Goal: Task Accomplishment & Management: Manage account settings

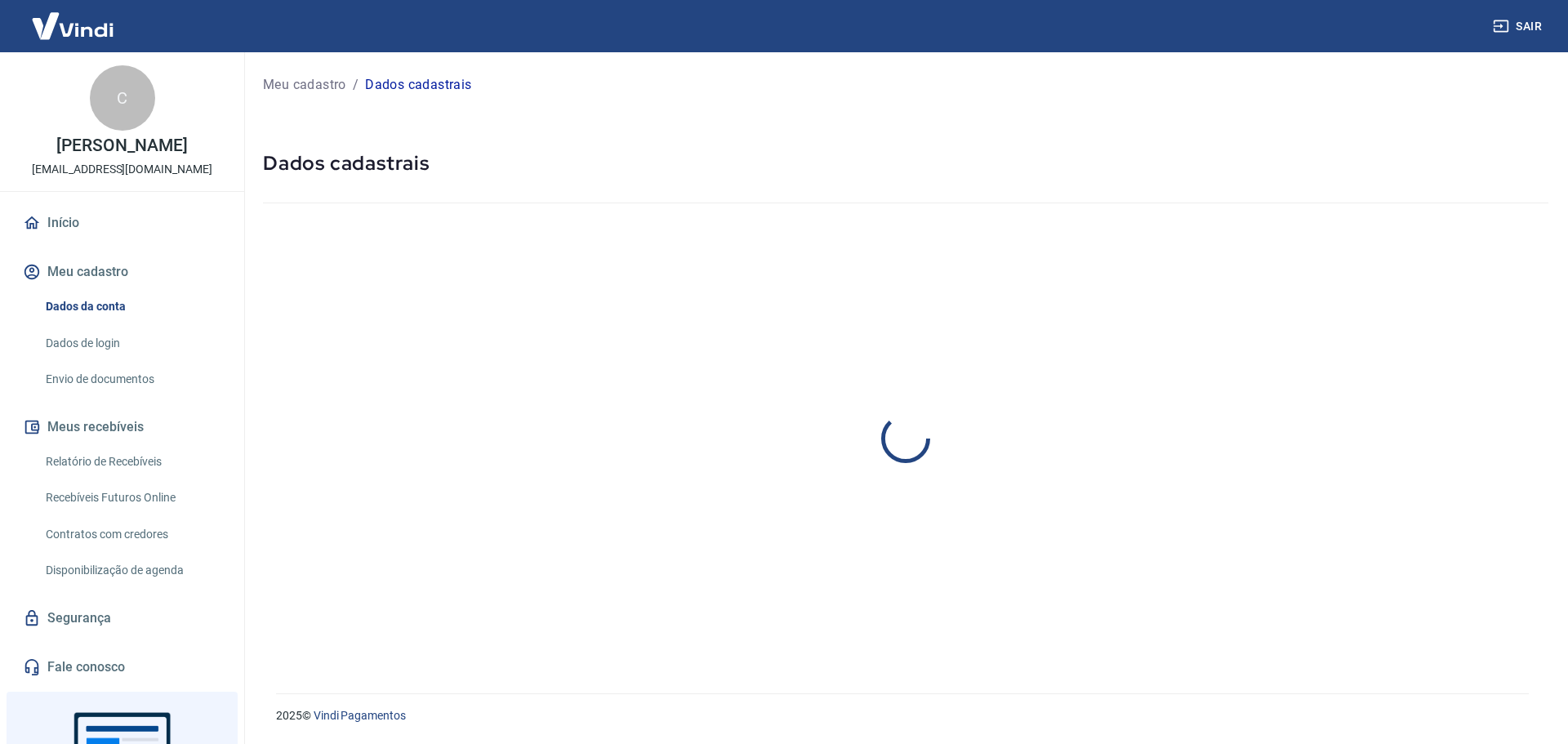
select select "DF"
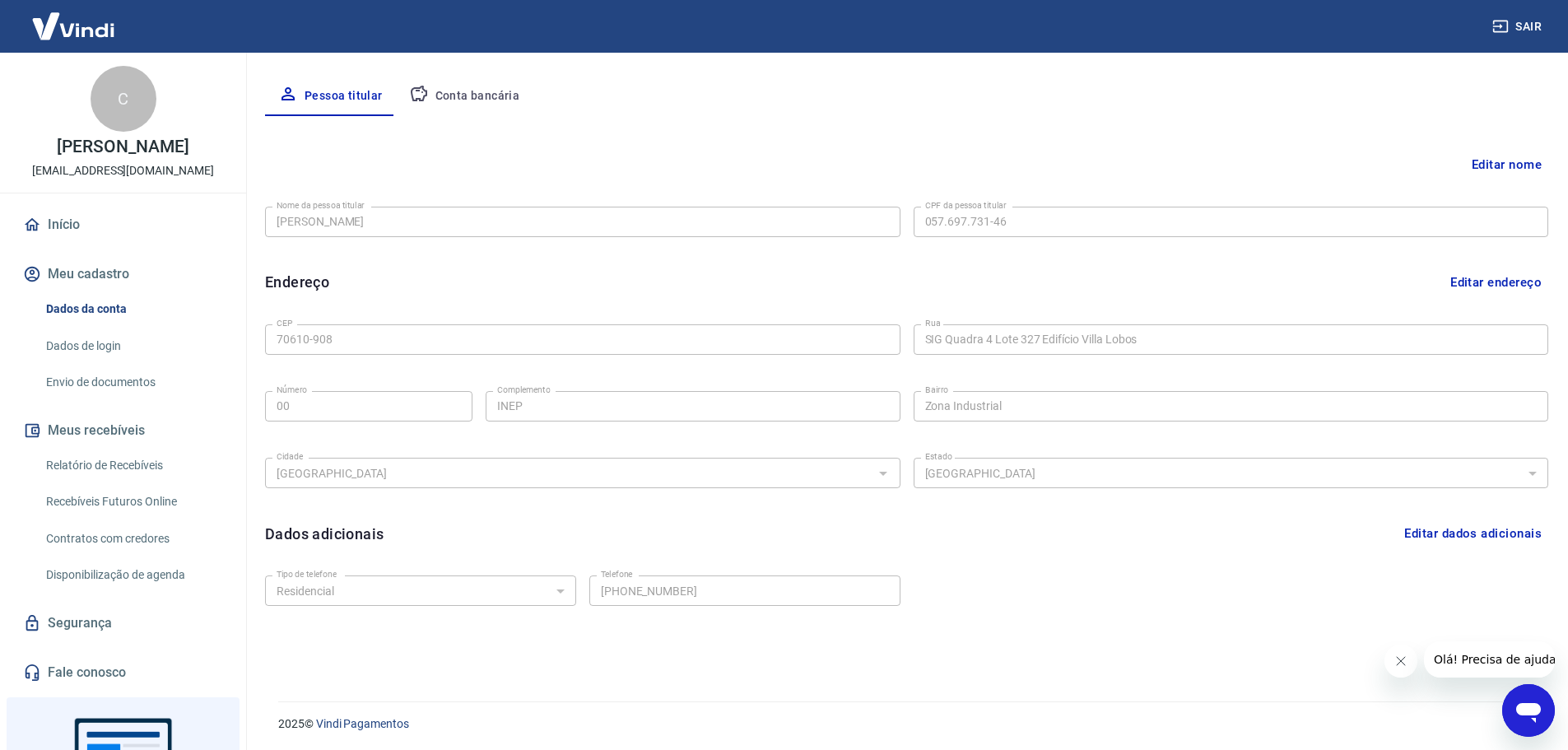
scroll to position [304, 0]
drag, startPoint x: 2803, startPoint y: 1315, endPoint x: 1408, endPoint y: 658, distance: 1542.0
click at [1404, 663] on icon "Fechar mensagem da empresa" at bounding box center [1400, 660] width 13 height 13
click at [449, 85] on button "Conta bancária" at bounding box center [464, 94] width 137 height 40
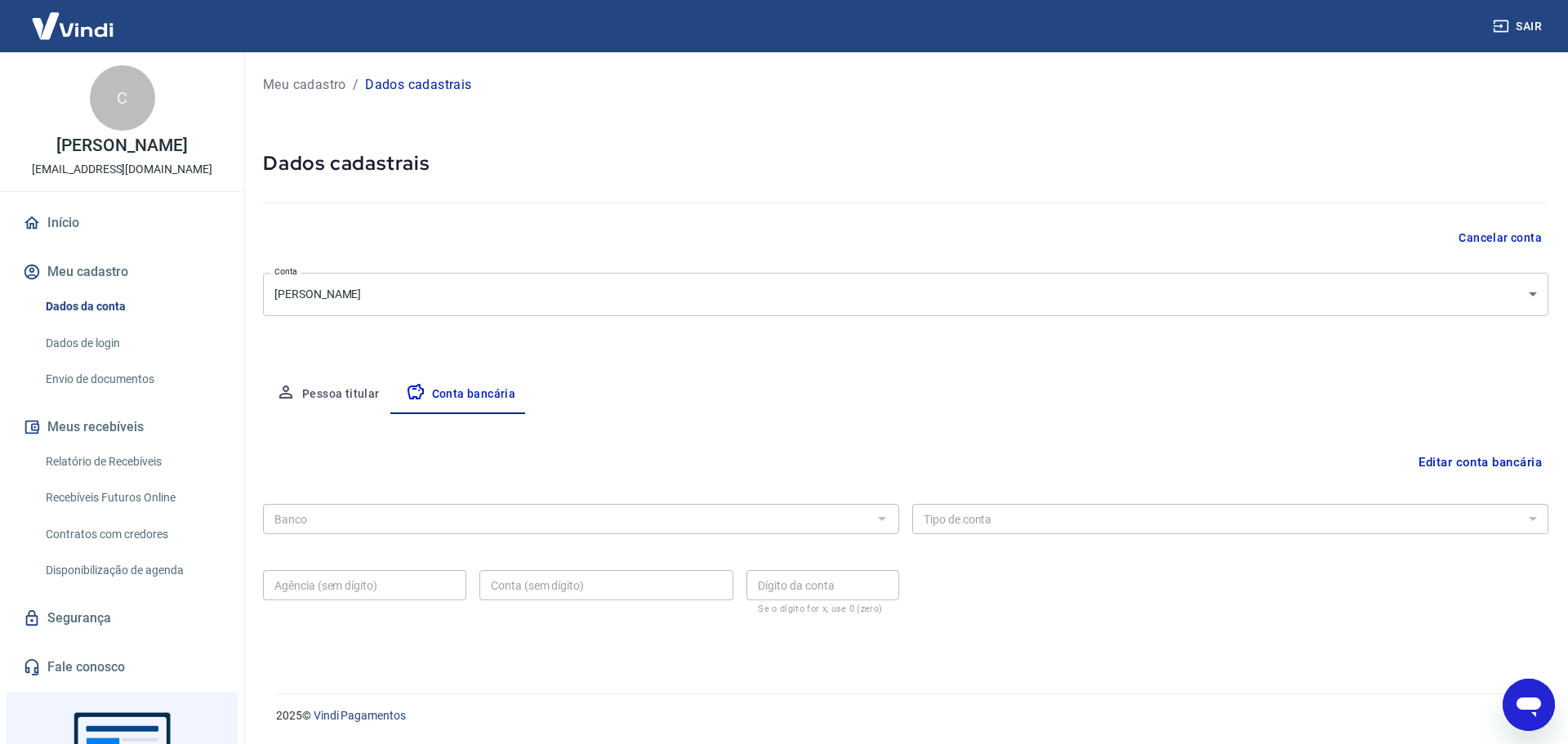
click at [877, 525] on div at bounding box center [881, 519] width 21 height 23
click at [886, 520] on div at bounding box center [881, 519] width 21 height 23
click at [1509, 466] on button "Editar conta bancária" at bounding box center [1480, 462] width 136 height 31
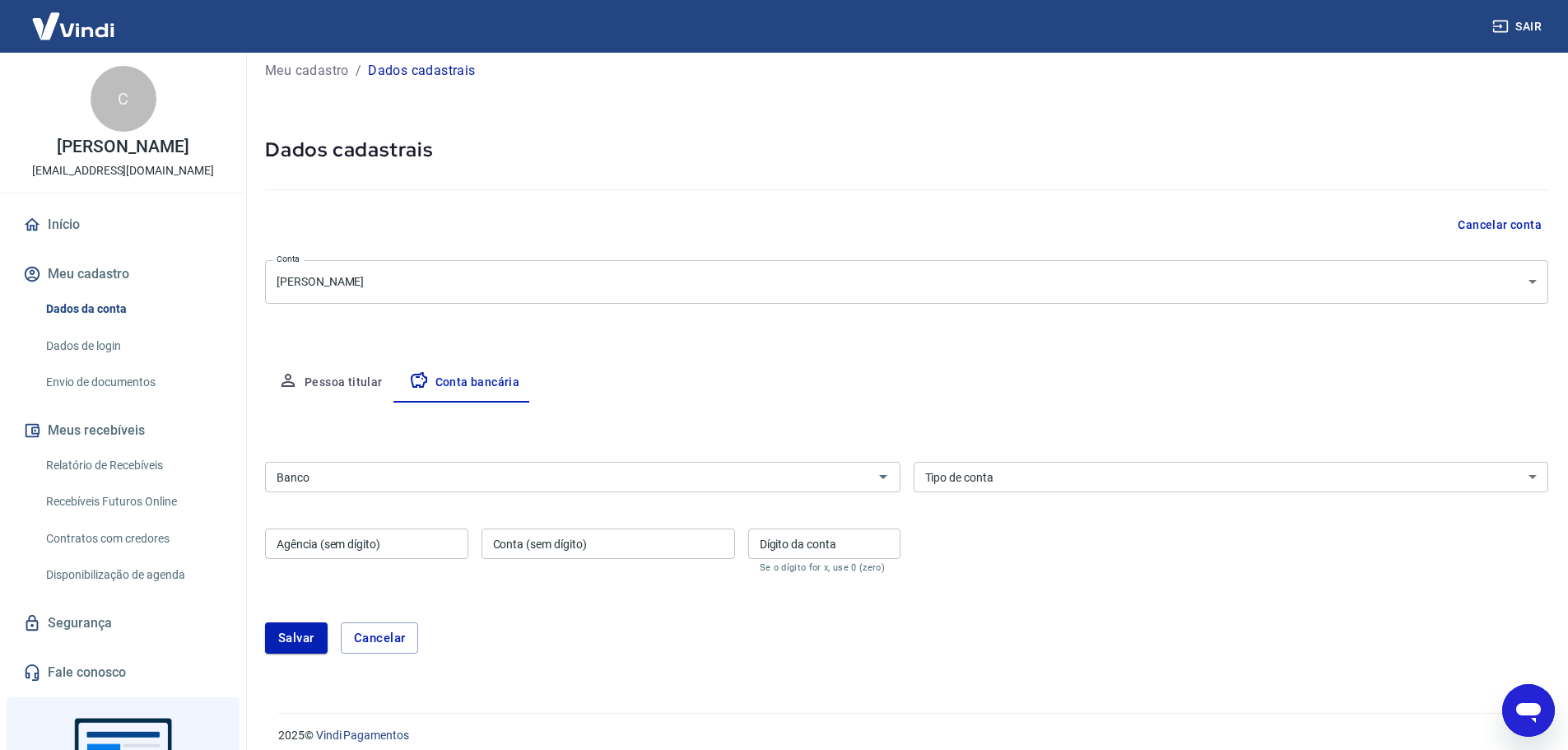
scroll to position [29, 0]
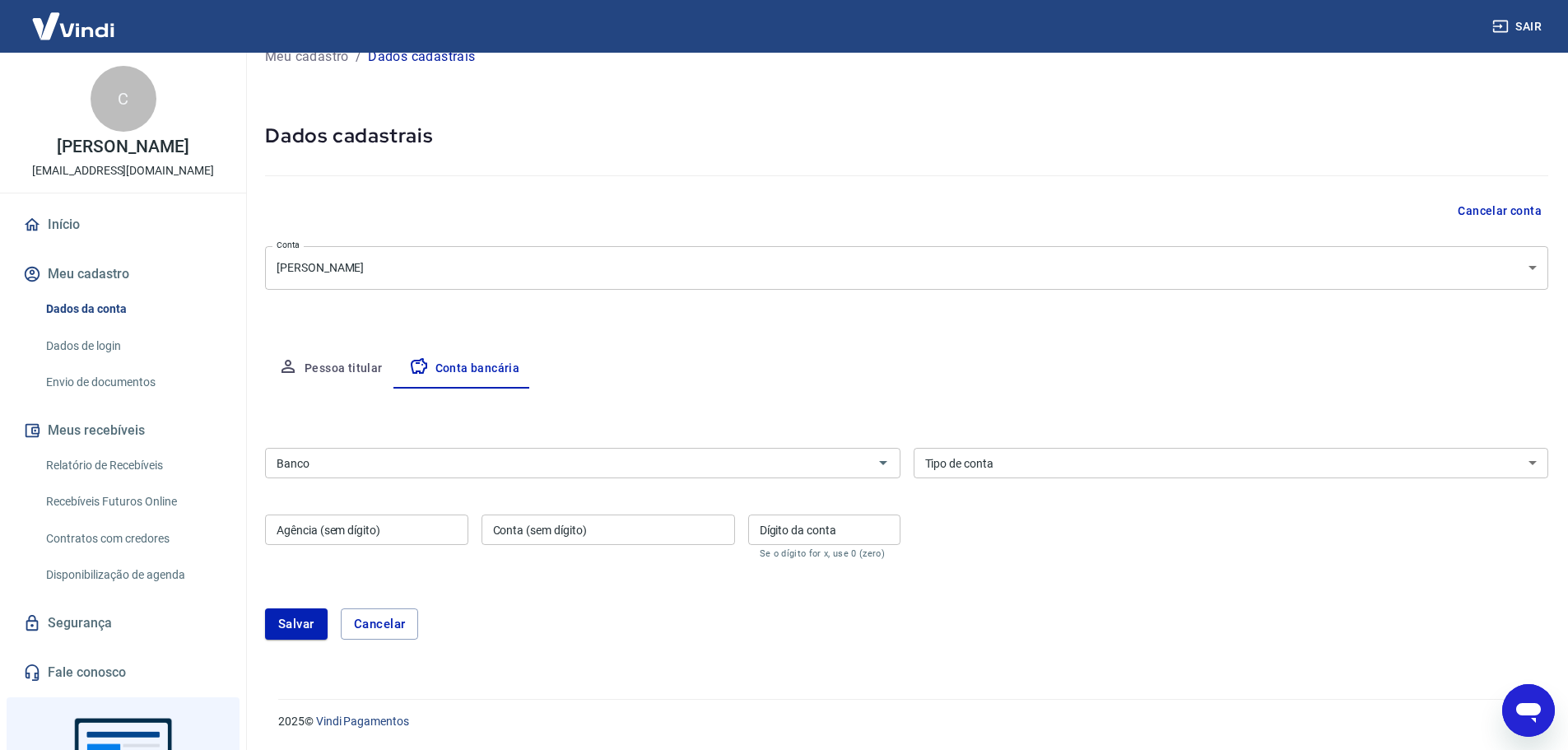
click at [502, 467] on input "Banco" at bounding box center [569, 463] width 599 height 21
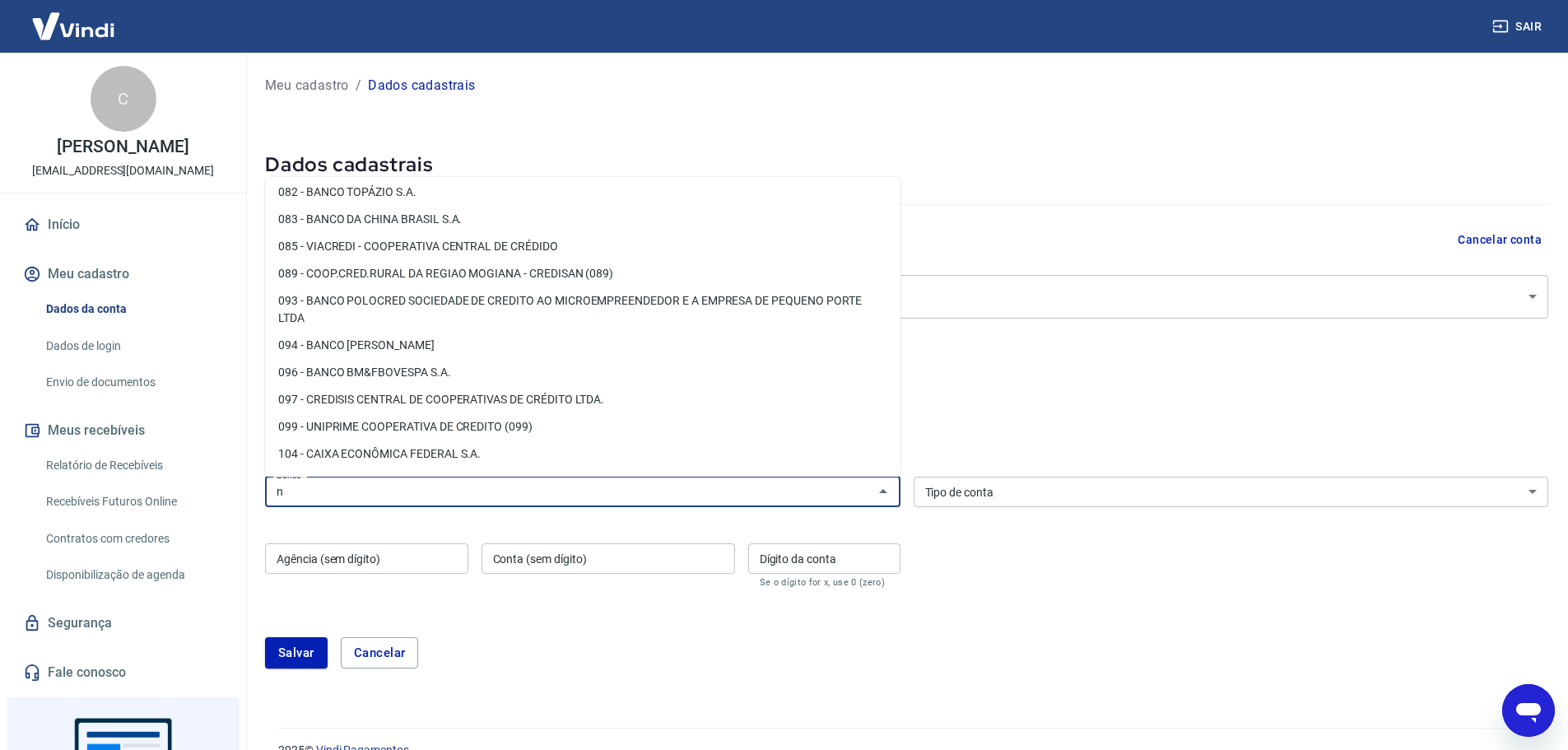
scroll to position [0, 0]
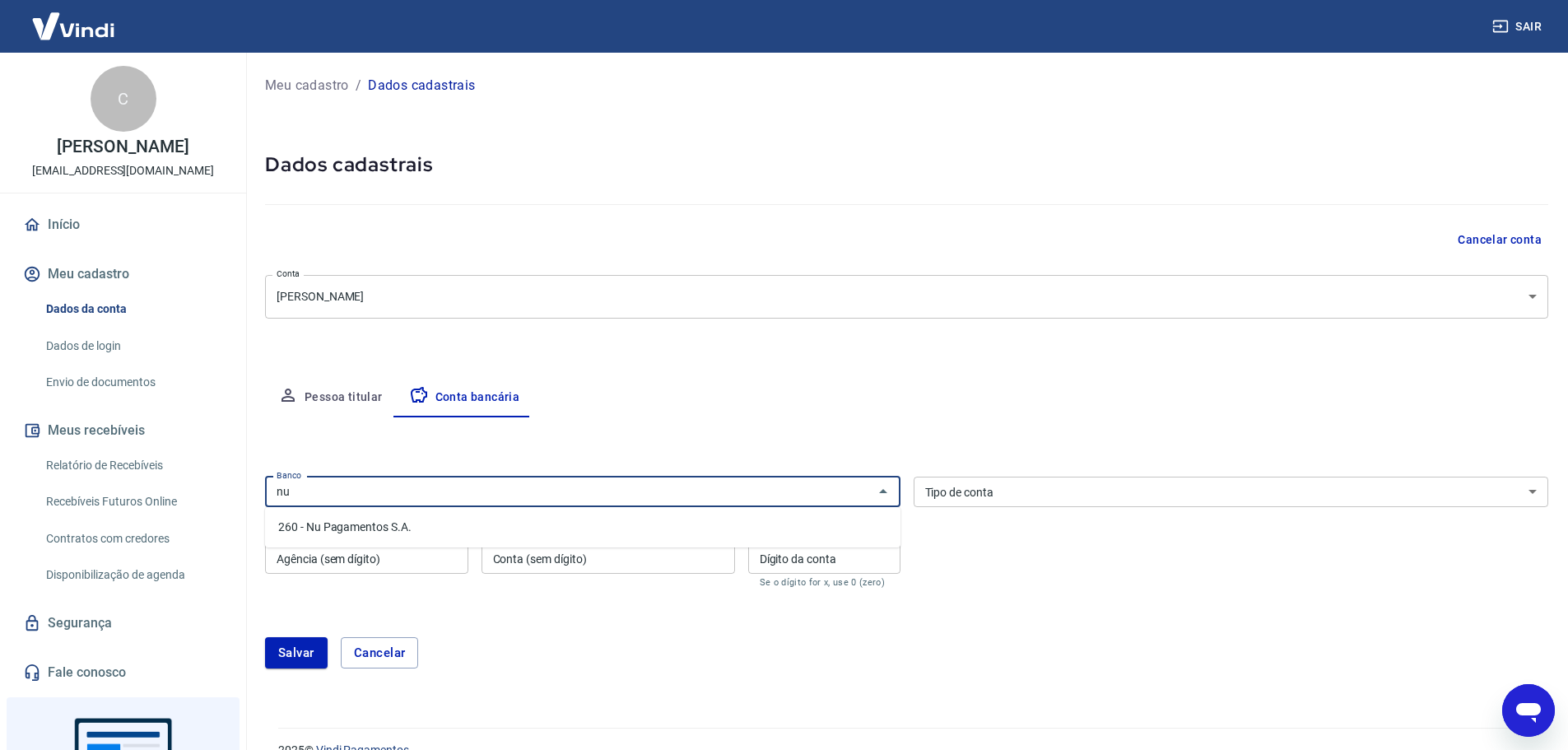
click at [440, 535] on li "260 - Nu Pagamentos S.A." at bounding box center [583, 527] width 636 height 27
type input "260 - Nu Pagamentos S.A."
click at [985, 490] on select "Conta Corrente Conta Poupança" at bounding box center [1232, 492] width 636 height 30
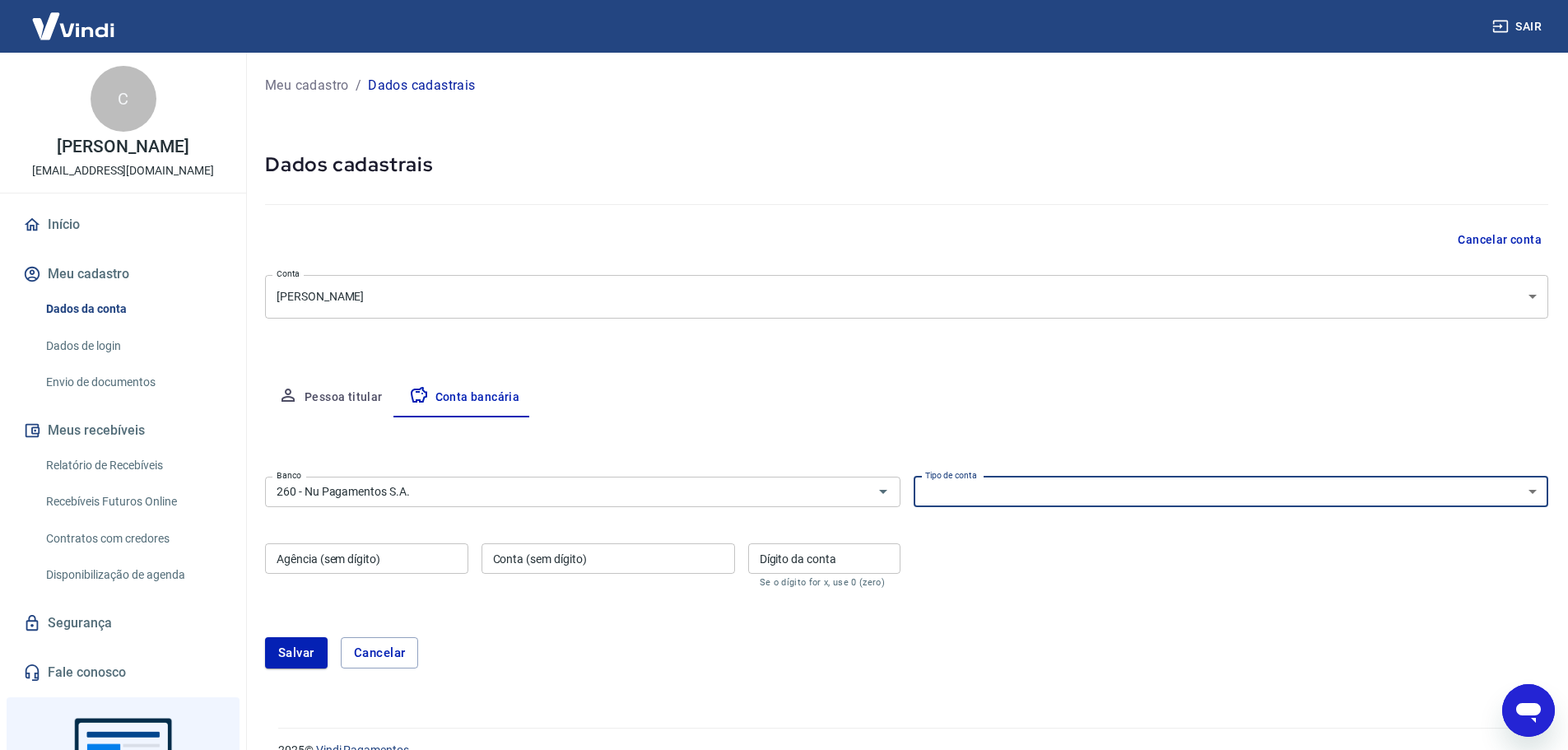
select select "1"
click at [914, 477] on select "Conta Corrente Conta Poupança" at bounding box center [1232, 492] width 636 height 30
click at [958, 629] on div "Salvar Cancelar" at bounding box center [906, 653] width 1283 height 71
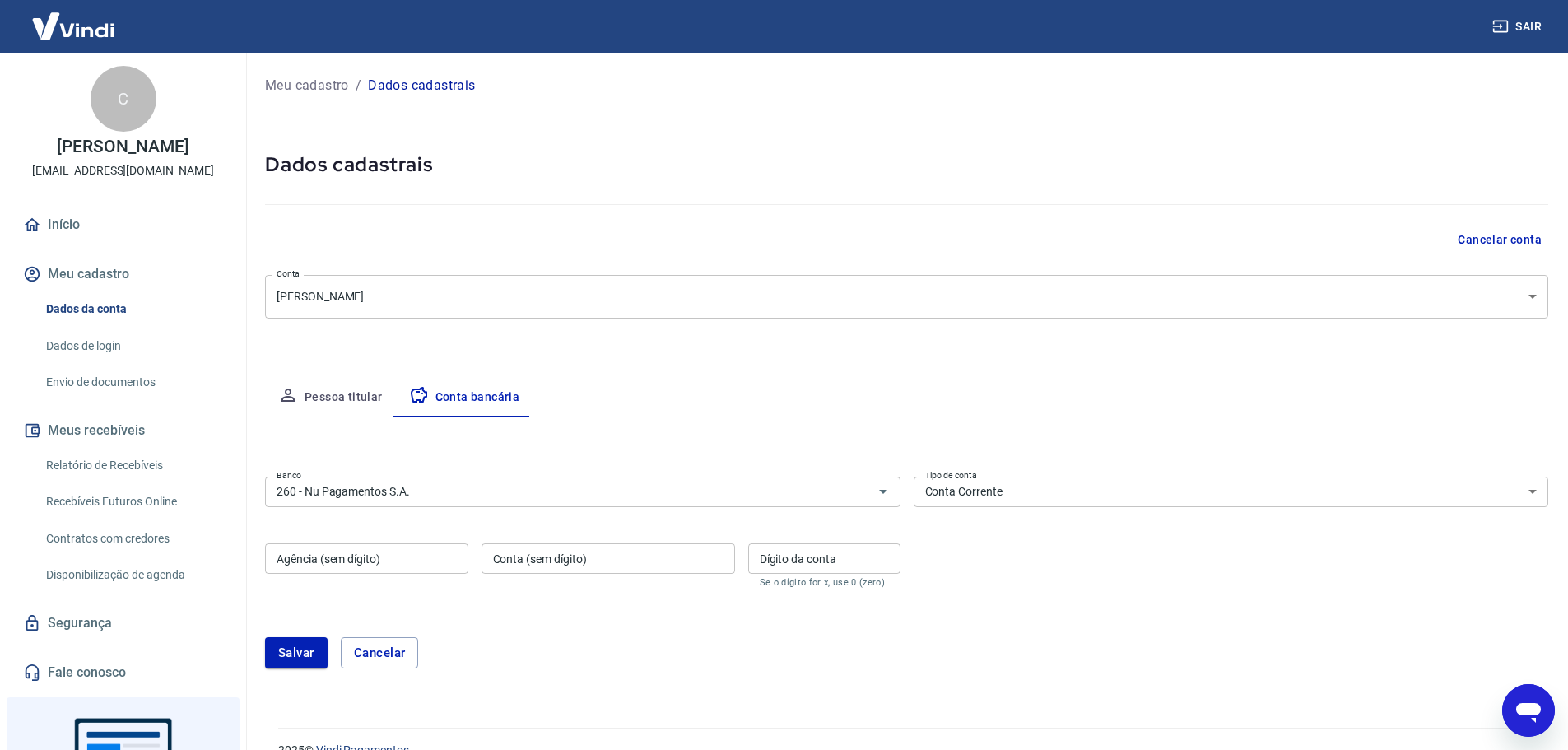
drag, startPoint x: 458, startPoint y: 561, endPoint x: 435, endPoint y: 558, distance: 23.2
click at [457, 561] on input "Agência (sem dígito)" at bounding box center [366, 558] width 203 height 30
type input "0001"
drag, startPoint x: 579, startPoint y: 537, endPoint x: 608, endPoint y: 561, distance: 37.6
click at [583, 540] on div "Agência (sem dígito) 0001 Agência (sem dígito) Conta (sem dígito) Conta (sem dí…" at bounding box center [583, 563] width 636 height 54
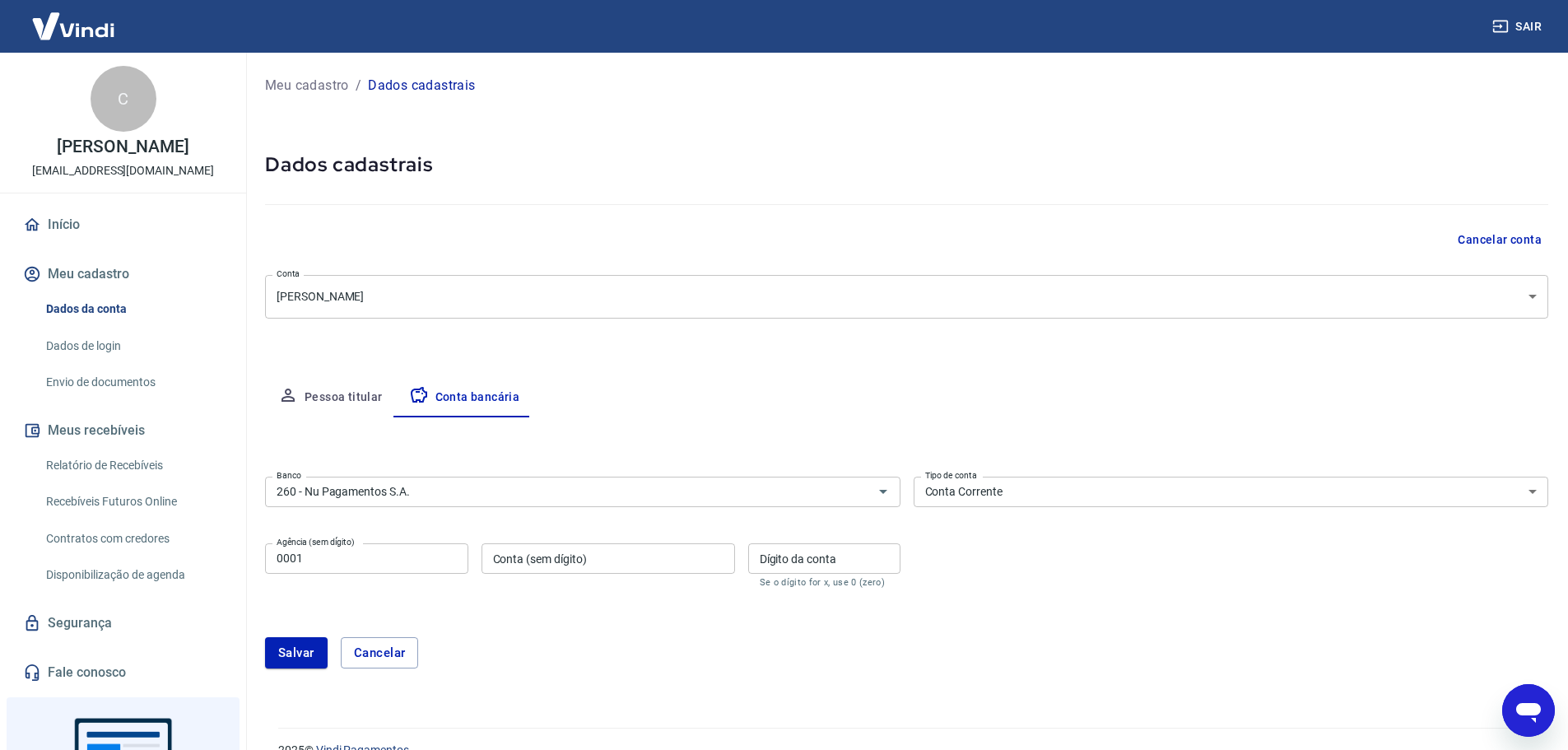
click at [609, 561] on input "Conta (sem dígito)" at bounding box center [607, 558] width 253 height 30
drag, startPoint x: 838, startPoint y: 559, endPoint x: 822, endPoint y: 559, distance: 16.0
click at [829, 559] on input "Dígito da conta" at bounding box center [824, 558] width 152 height 30
click at [665, 558] on input "908688489" at bounding box center [607, 558] width 253 height 30
type input "90868848"
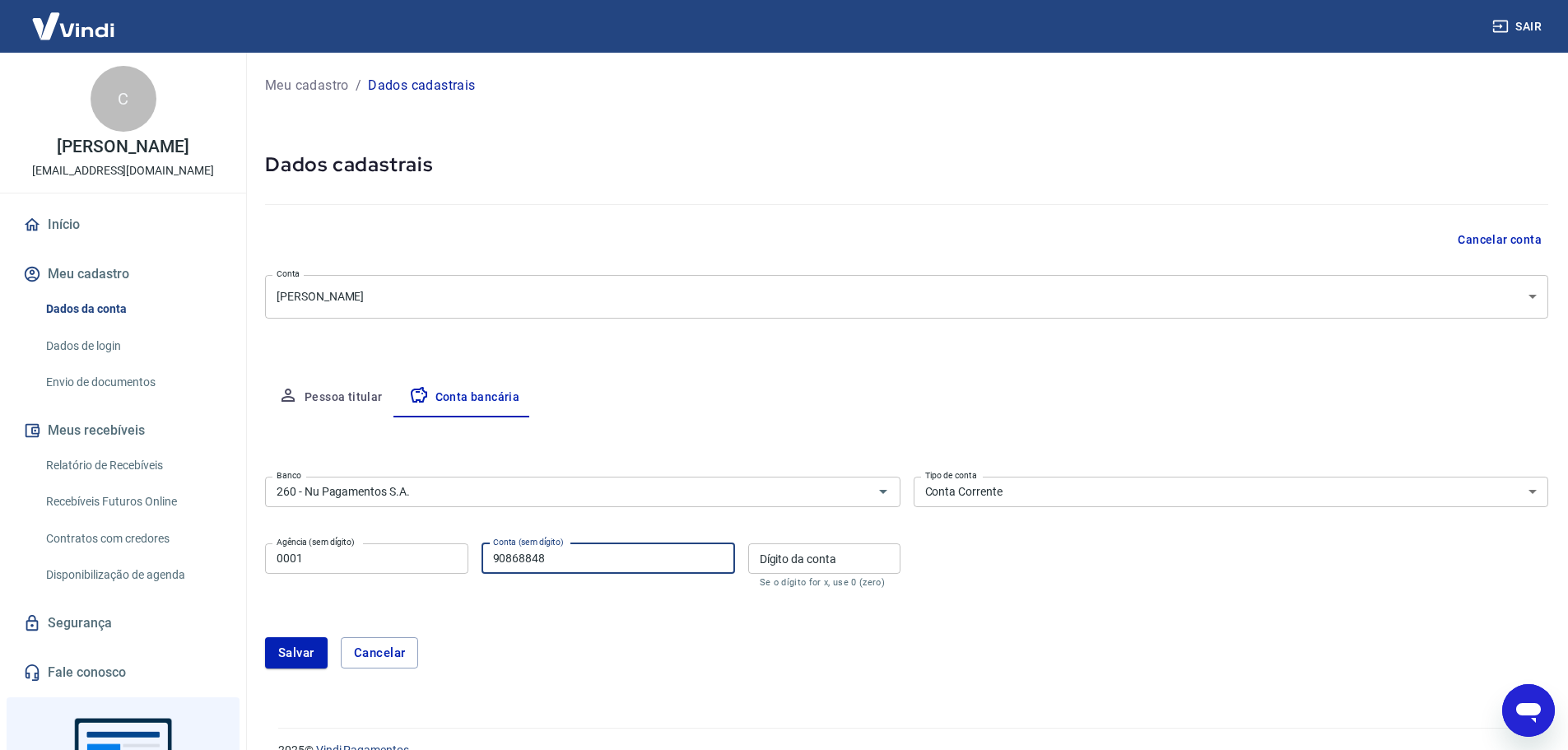
click at [821, 558] on input "Dígito da conta" at bounding box center [824, 558] width 152 height 30
type input "9"
click at [1003, 651] on div "Salvar Cancelar" at bounding box center [906, 652] width 1283 height 31
click at [284, 652] on button "Salvar" at bounding box center [296, 652] width 62 height 31
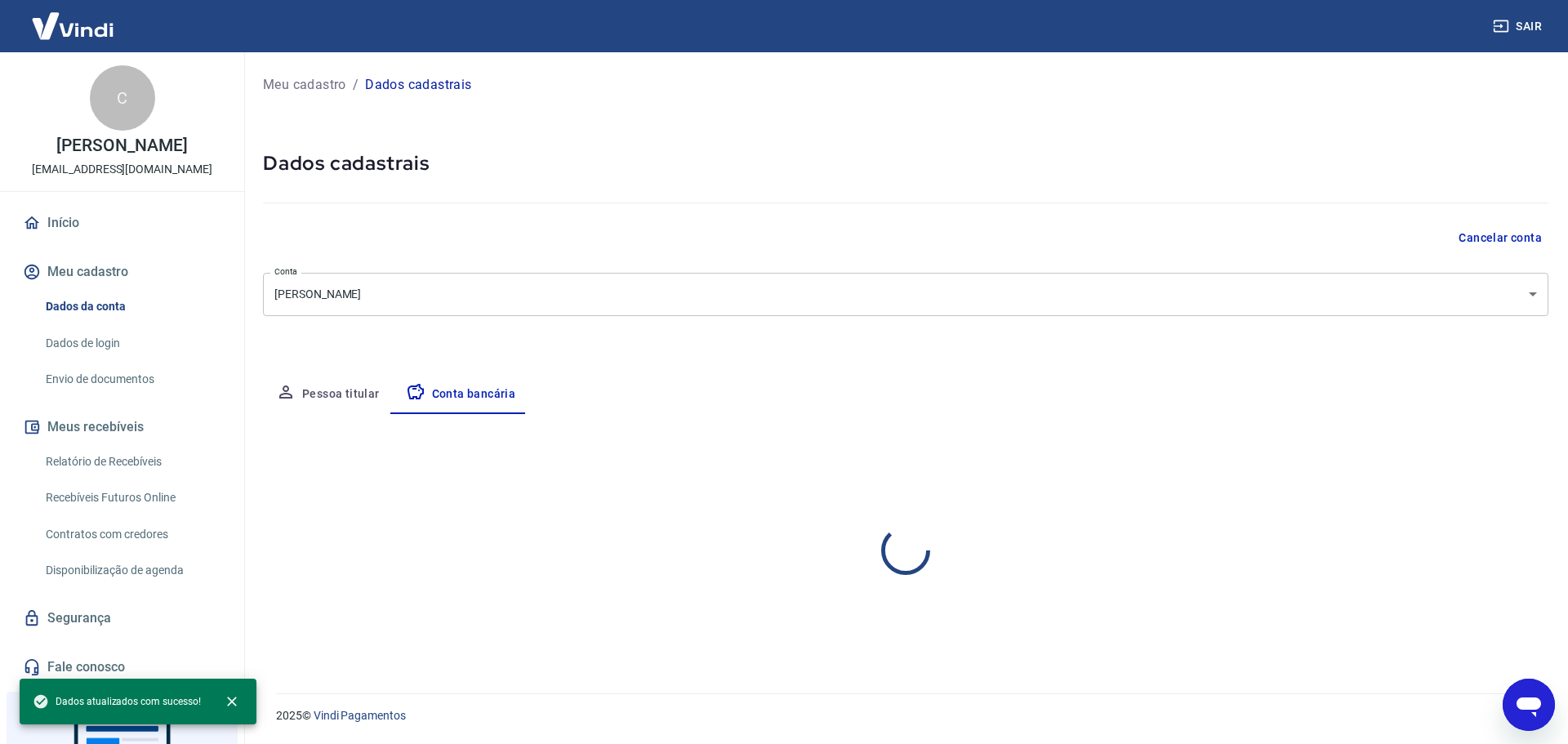
select select "1"
click at [303, 386] on button "Pessoa titular" at bounding box center [327, 394] width 129 height 39
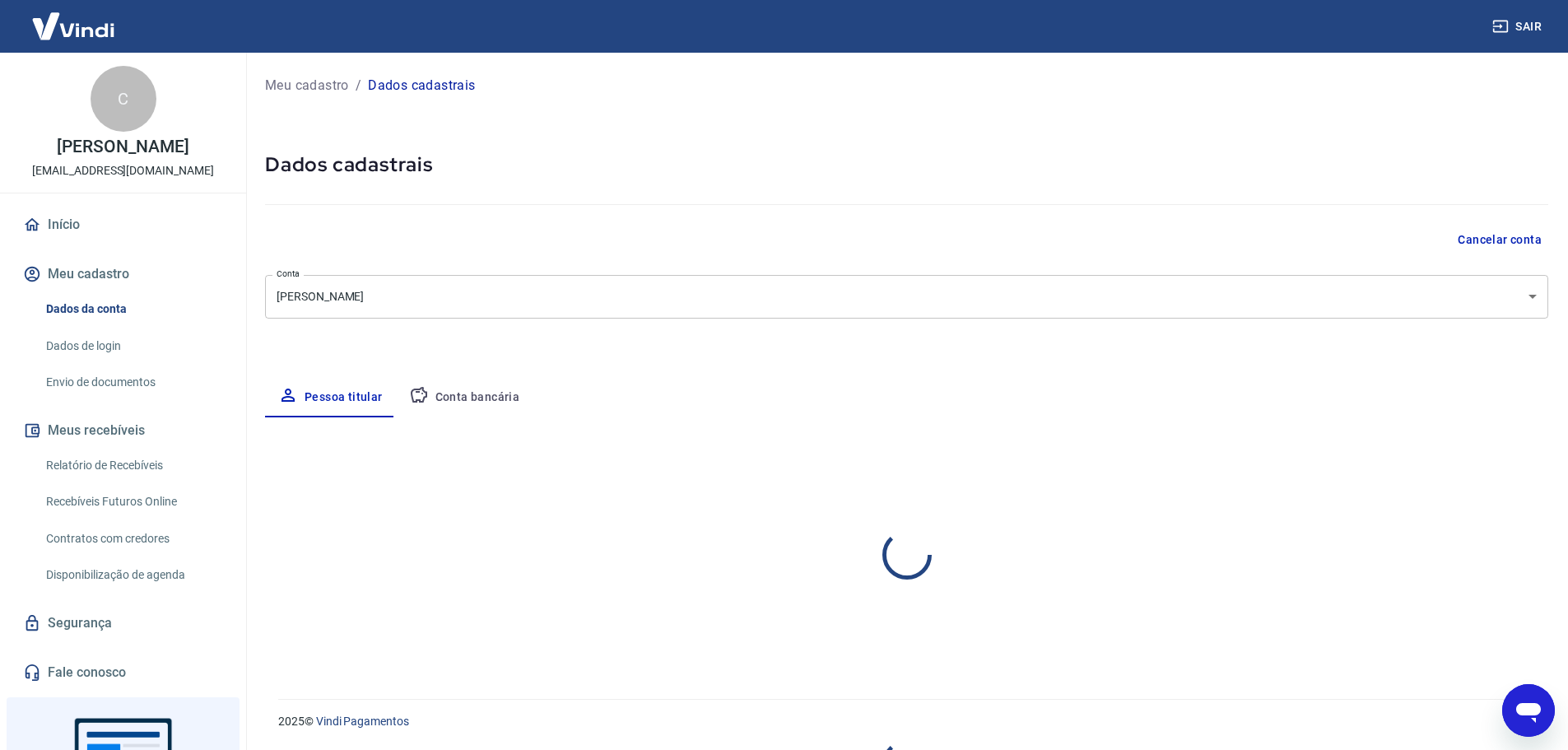
select select "DF"
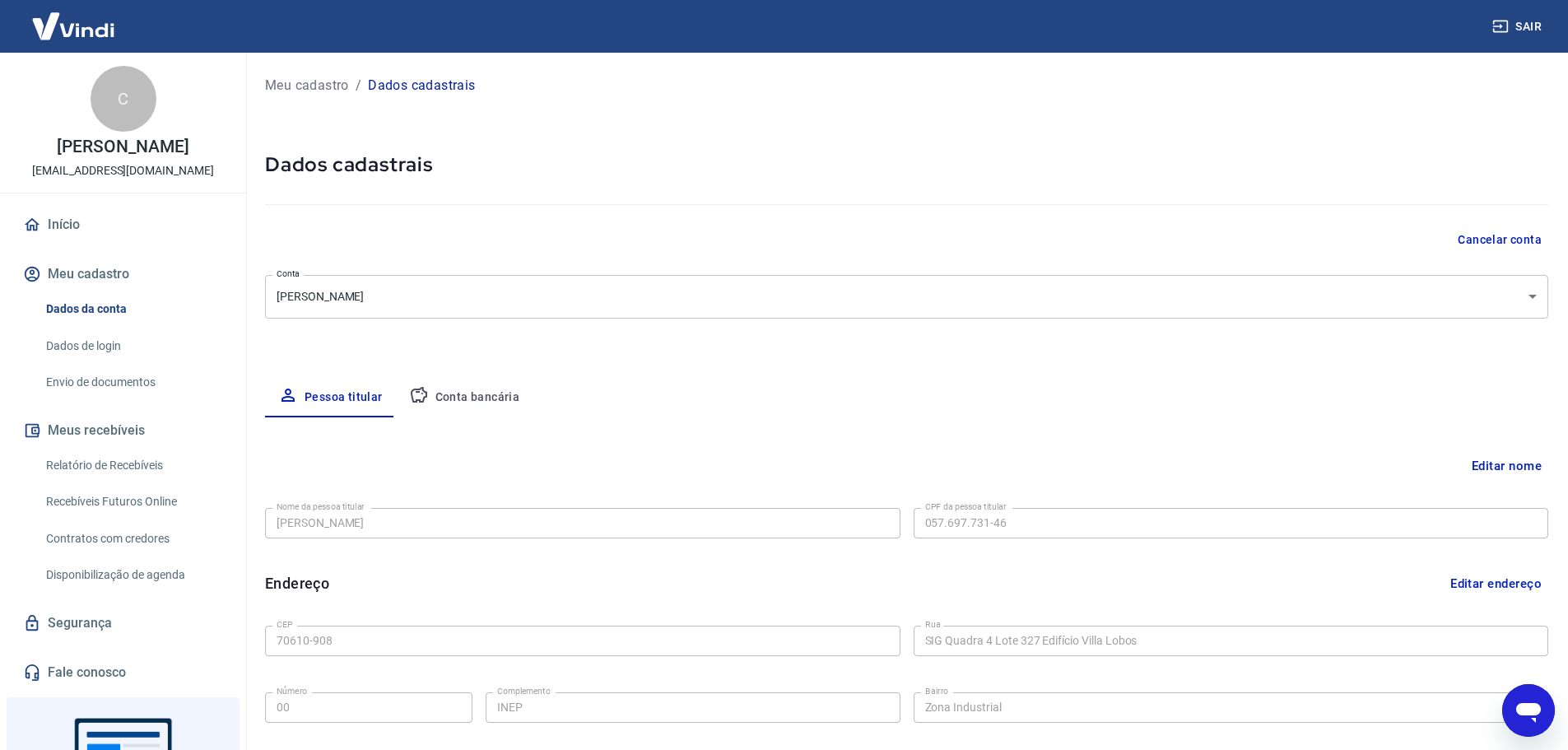
click at [65, 227] on link "Início" at bounding box center [123, 225] width 206 height 36
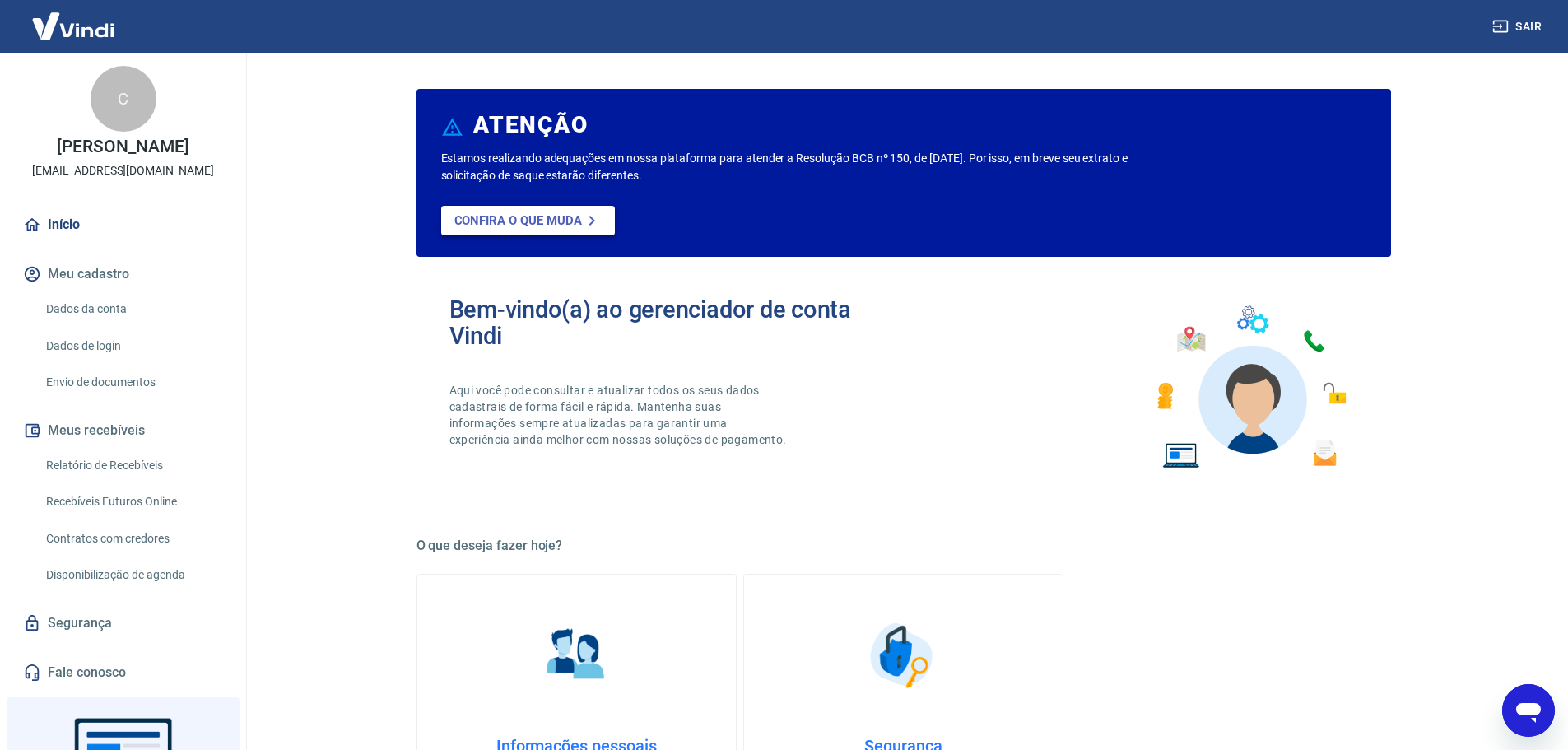
click at [569, 225] on p "Confira o que muda" at bounding box center [518, 220] width 128 height 15
click at [113, 378] on link "Envio de documentos" at bounding box center [133, 382] width 187 height 34
